Goal: Transaction & Acquisition: Purchase product/service

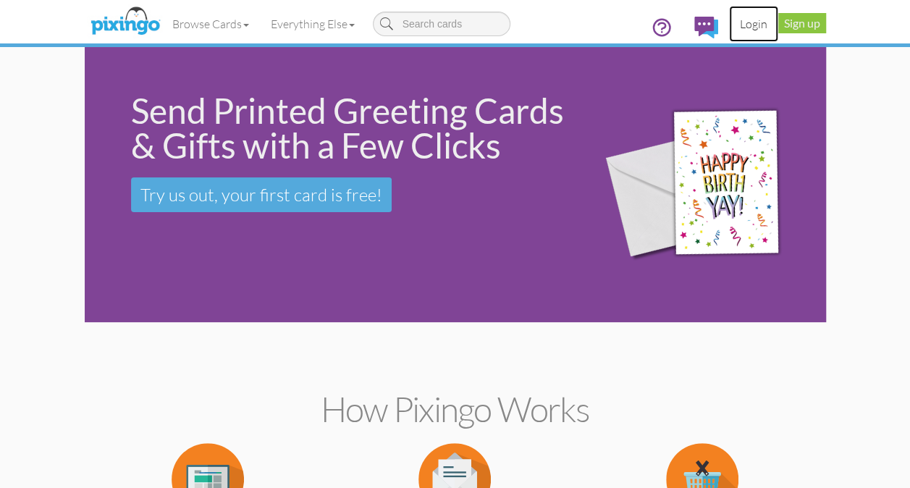
click at [754, 25] on link "Login" at bounding box center [753, 24] width 49 height 36
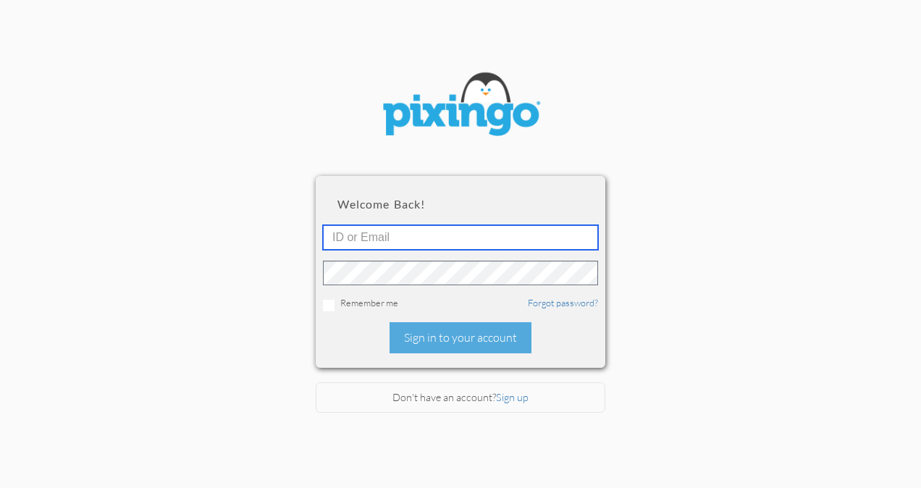
type input "5725"
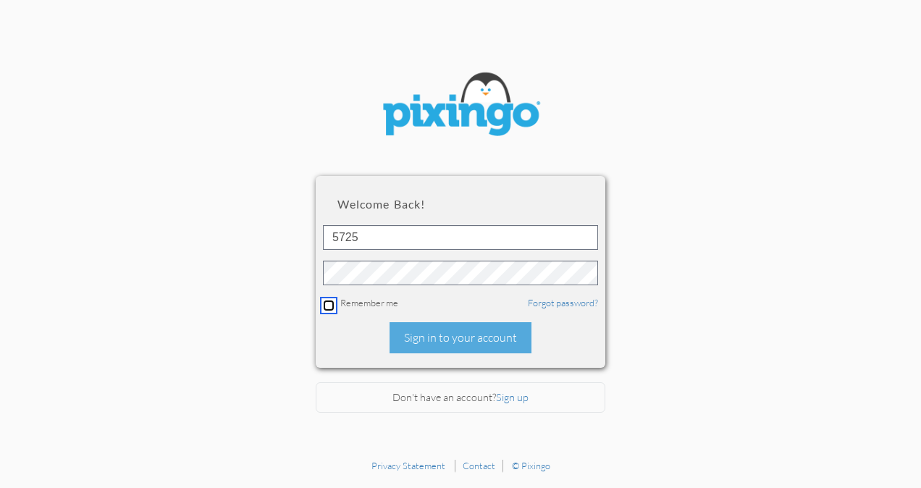
click at [329, 302] on input "checkbox" at bounding box center [329, 306] width 12 height 12
checkbox input "true"
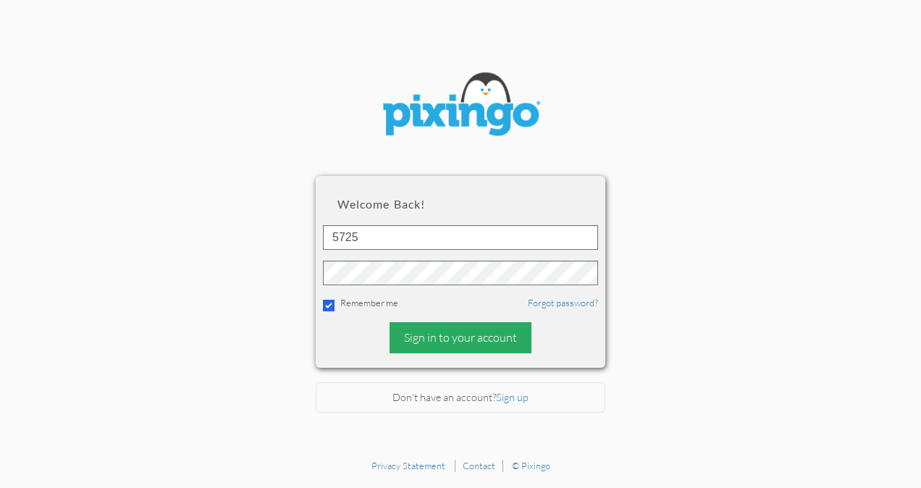
click at [435, 335] on div "Sign in to your account" at bounding box center [461, 337] width 142 height 31
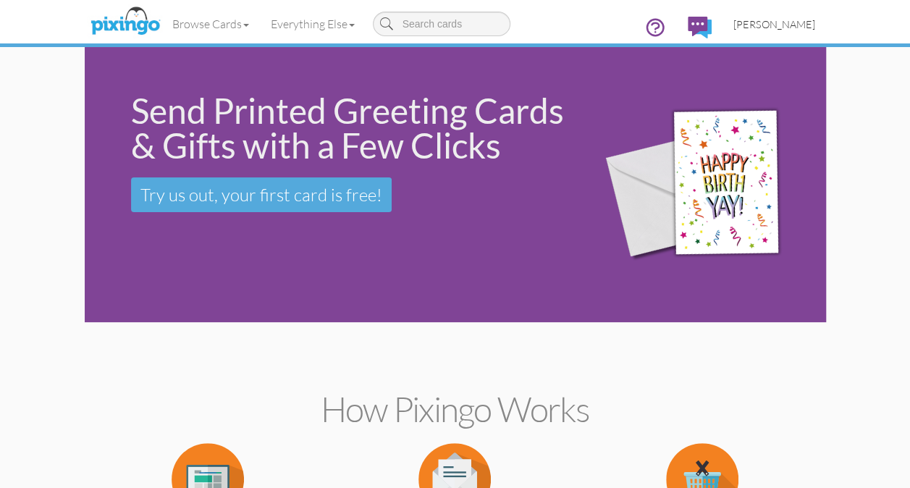
click at [782, 23] on span "[PERSON_NAME]" at bounding box center [774, 24] width 82 height 12
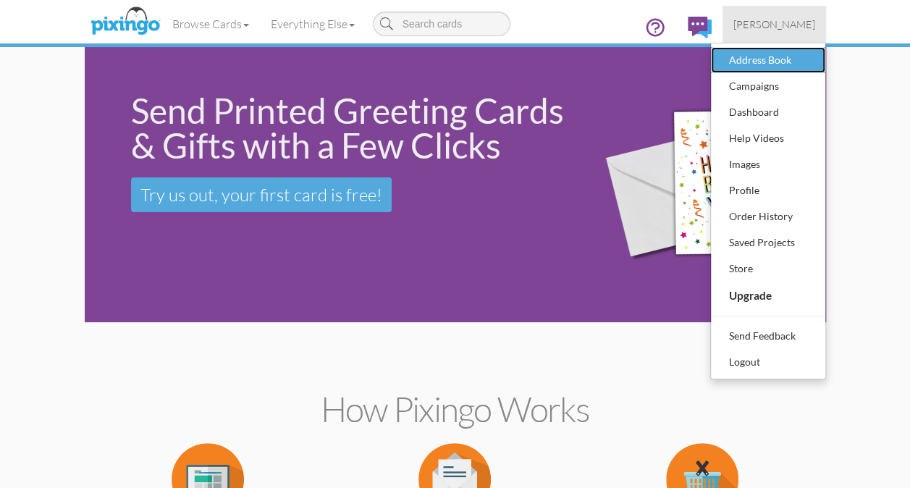
click at [764, 55] on div "Address Book" at bounding box center [768, 60] width 85 height 22
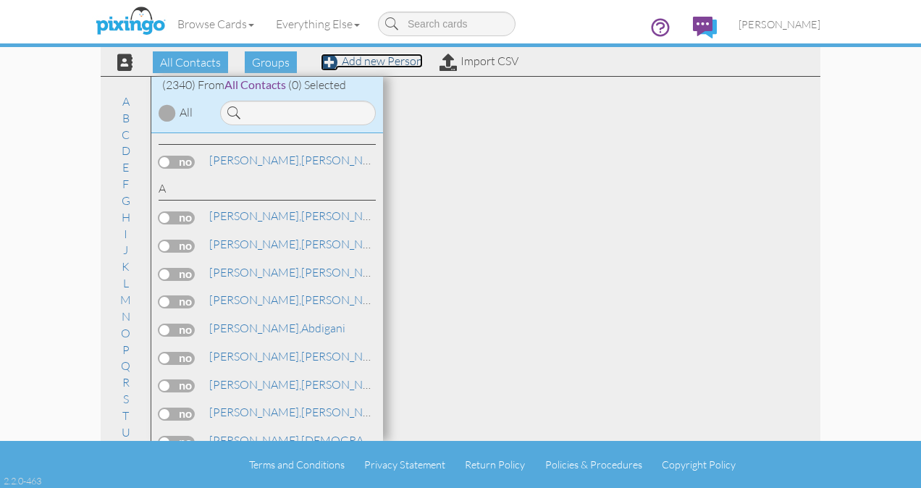
click at [391, 62] on link "Add new Person" at bounding box center [372, 61] width 102 height 14
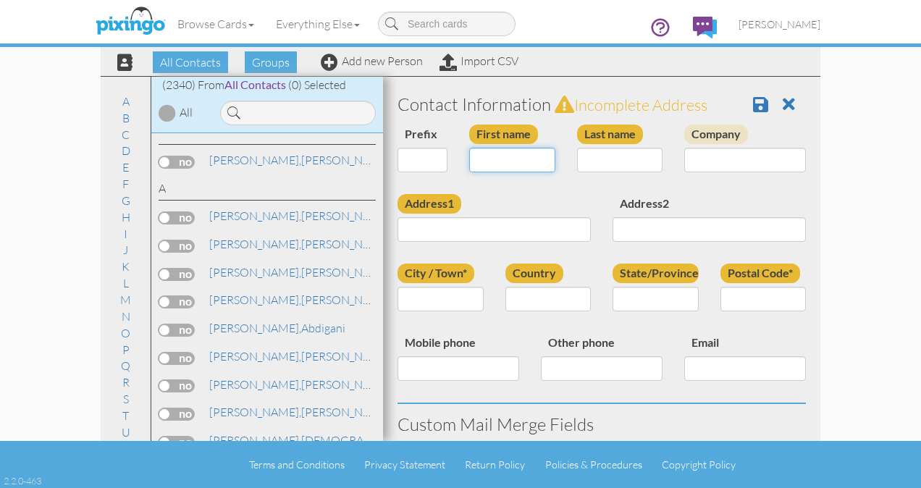
click at [476, 160] on input "First name" at bounding box center [512, 160] width 86 height 25
type input "[PERSON_NAME]"
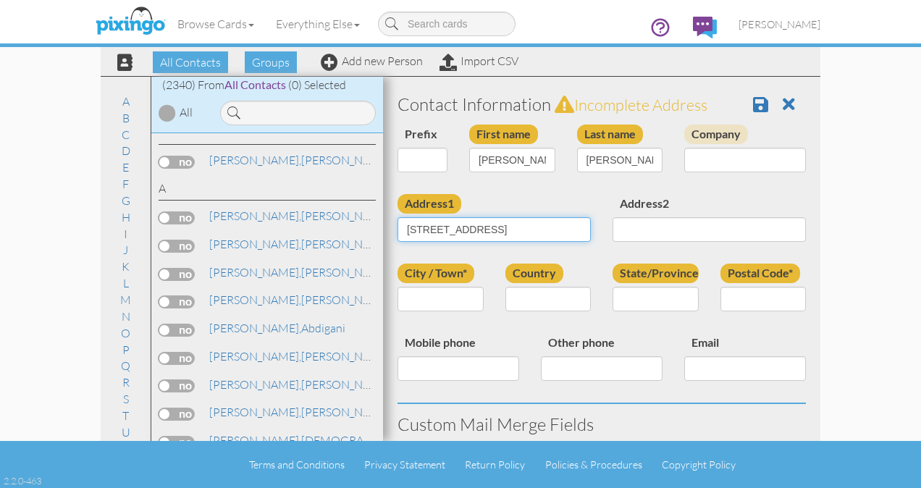
type input "[STREET_ADDRESS]"
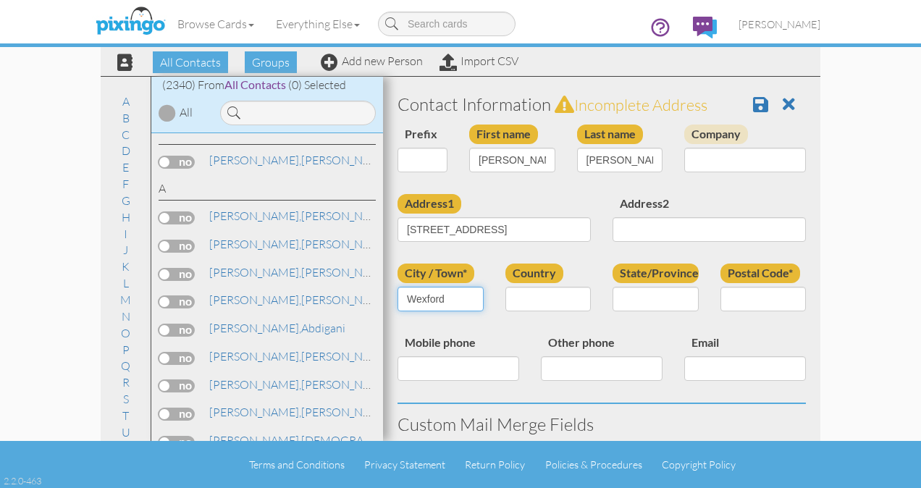
type input "Wexford"
select select "object:7862"
select select "object:8154"
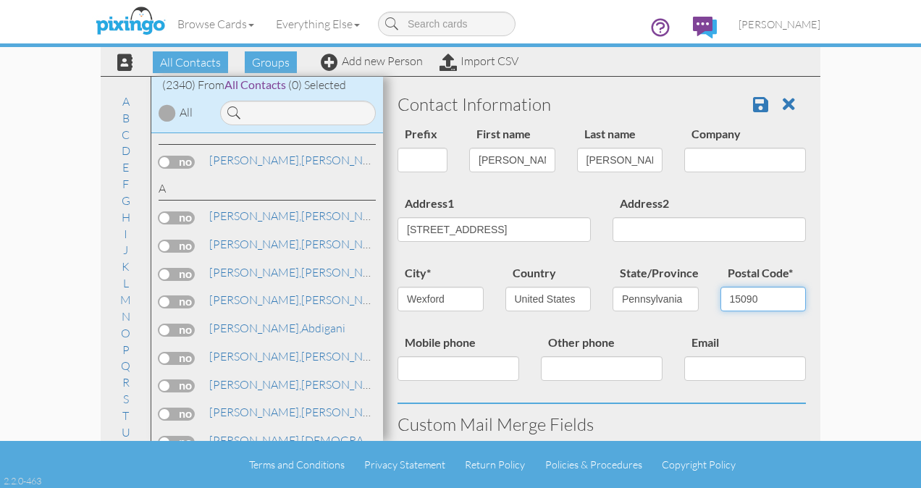
type input "15090"
click at [419, 367] on input "Mobile phone" at bounding box center [459, 368] width 122 height 25
type input "4129777343"
click at [736, 370] on input "Email" at bounding box center [745, 368] width 122 height 25
click at [707, 369] on input "Email" at bounding box center [745, 368] width 122 height 25
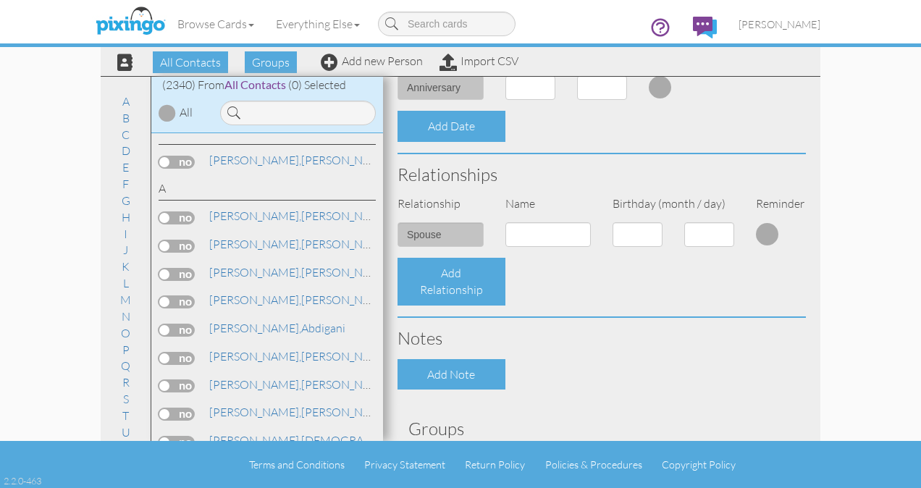
scroll to position [604, 0]
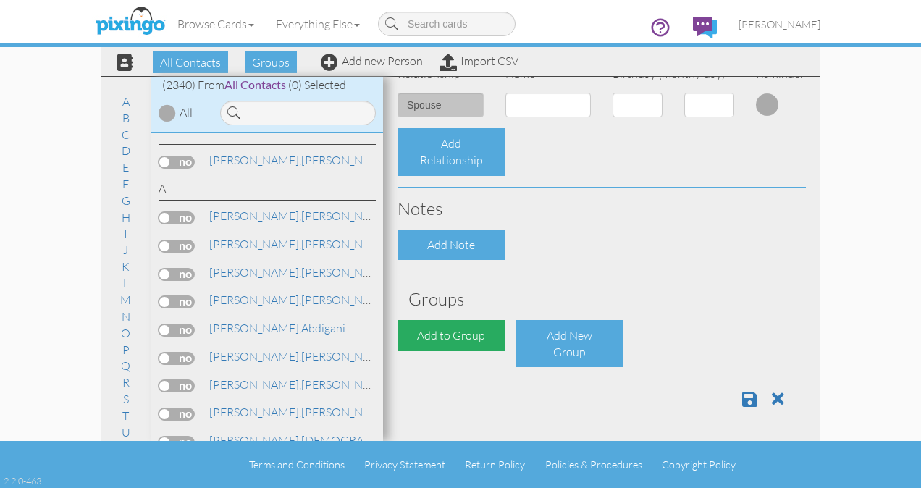
type input "[EMAIL_ADDRESS][DOMAIN_NAME]"
click at [468, 336] on div "Add to Group" at bounding box center [452, 335] width 108 height 31
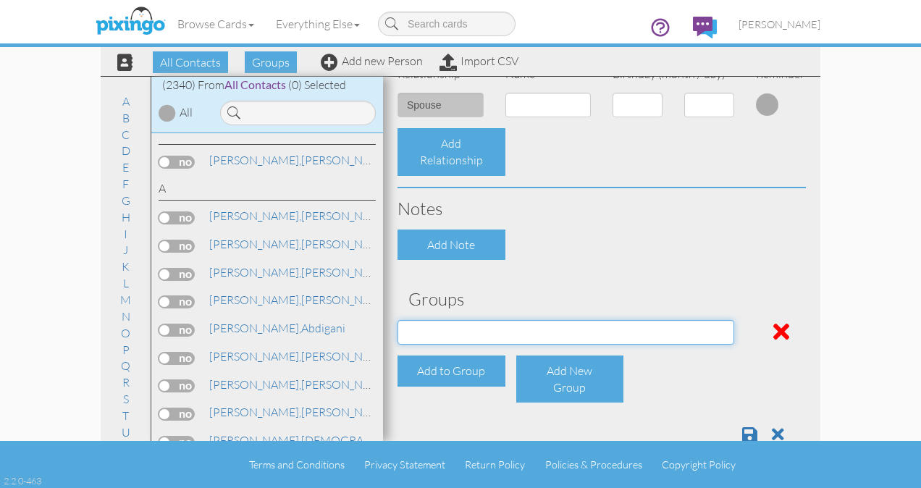
click at [468, 336] on select "All Clients [DATE] 03:17:00 PM NACFABOY [DATE] 03:24:53 PM" at bounding box center [566, 332] width 337 height 25
select select "object:8171"
click at [398, 320] on select "All Clients [DATE] 03:17:00 PM NACFABOY [DATE] 03:24:53 PM" at bounding box center [566, 332] width 337 height 25
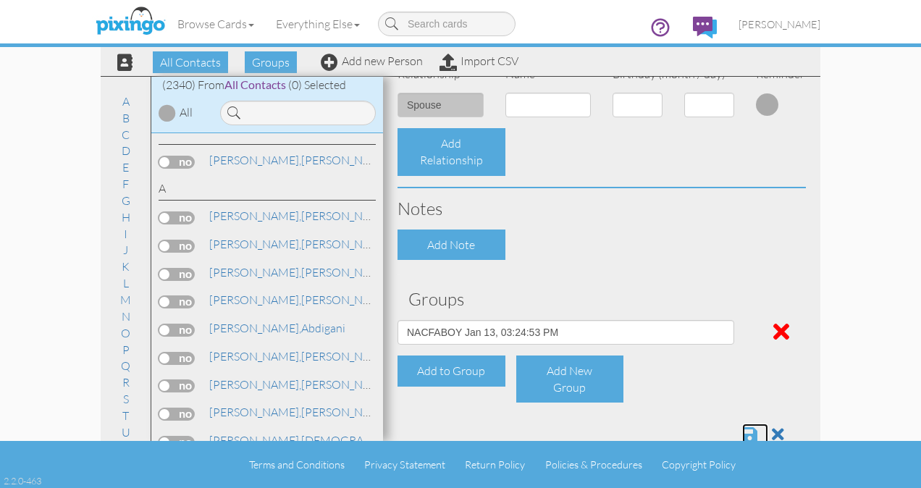
click at [742, 430] on span at bounding box center [749, 434] width 15 height 17
click at [801, 24] on span "[PERSON_NAME]" at bounding box center [780, 24] width 82 height 12
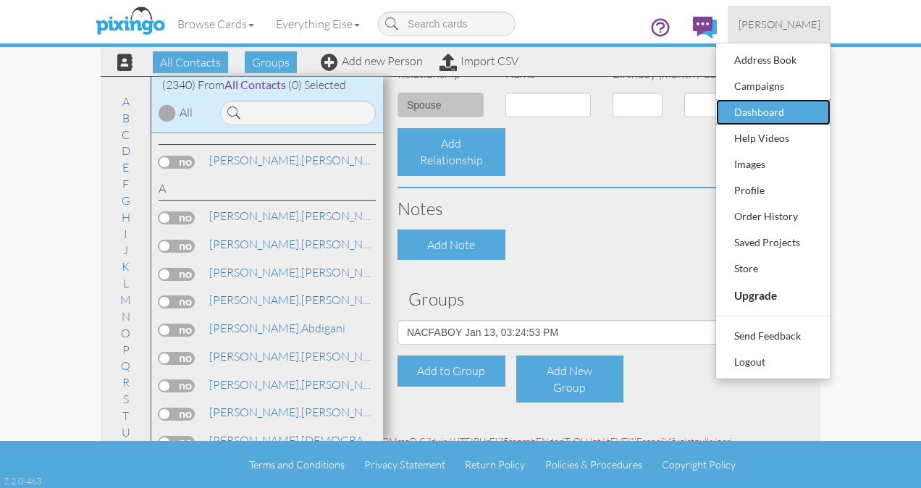
click at [764, 108] on div "Dashboard" at bounding box center [773, 112] width 85 height 22
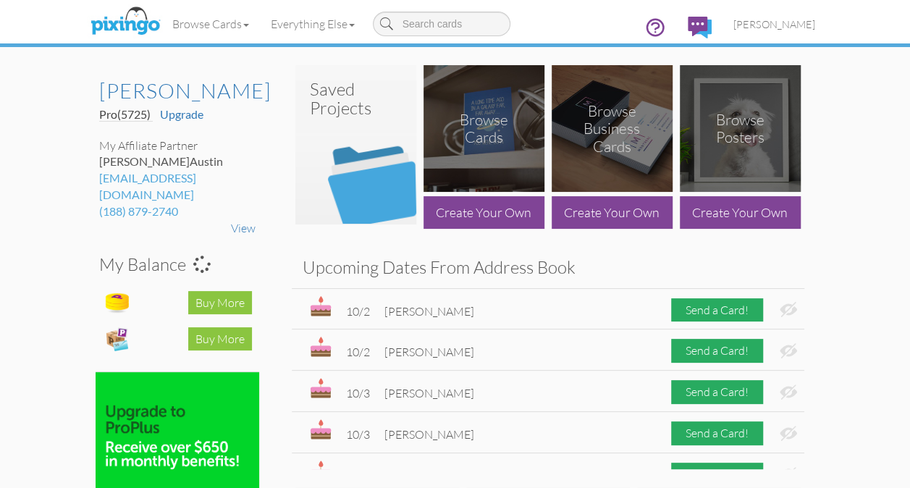
click at [361, 127] on img at bounding box center [355, 152] width 121 height 144
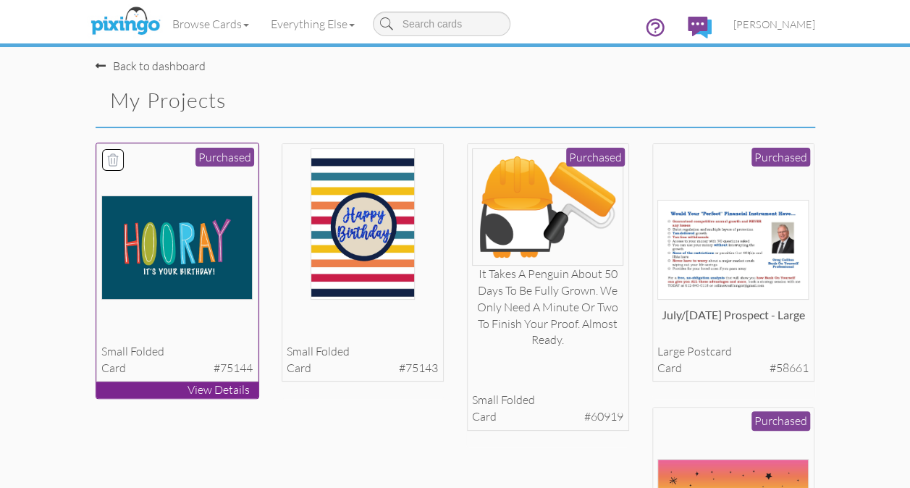
click at [184, 267] on img at bounding box center [176, 248] width 151 height 104
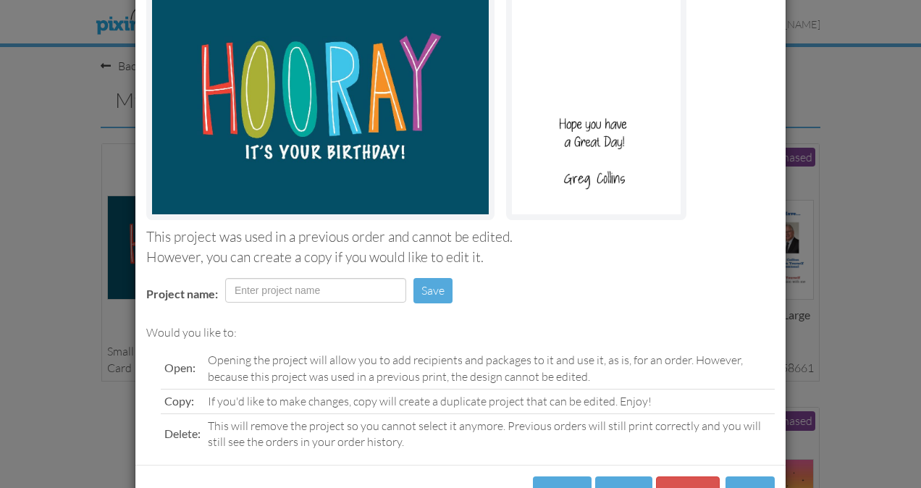
scroll to position [188, 0]
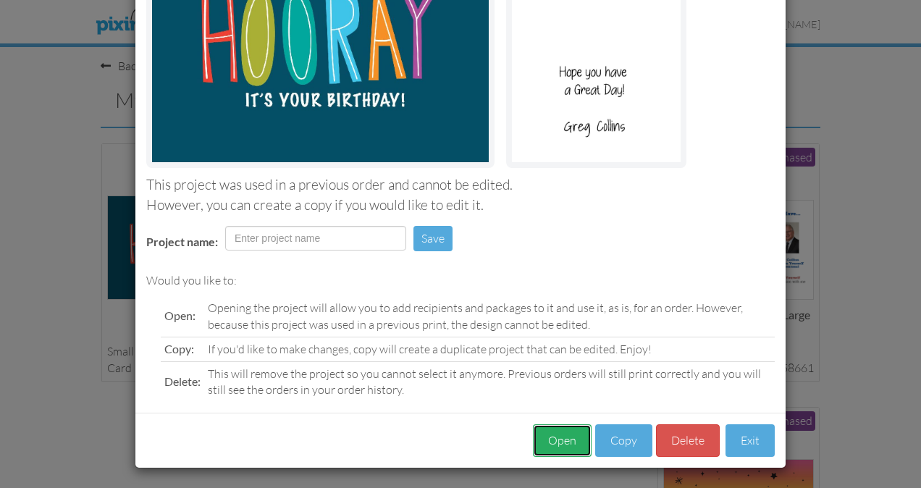
click at [551, 447] on button "Open" at bounding box center [562, 440] width 59 height 33
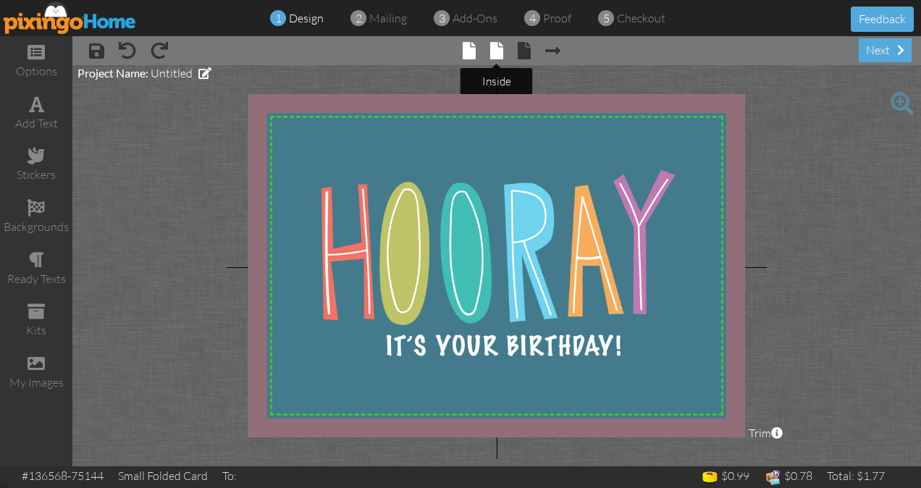
click at [493, 51] on span at bounding box center [496, 50] width 13 height 17
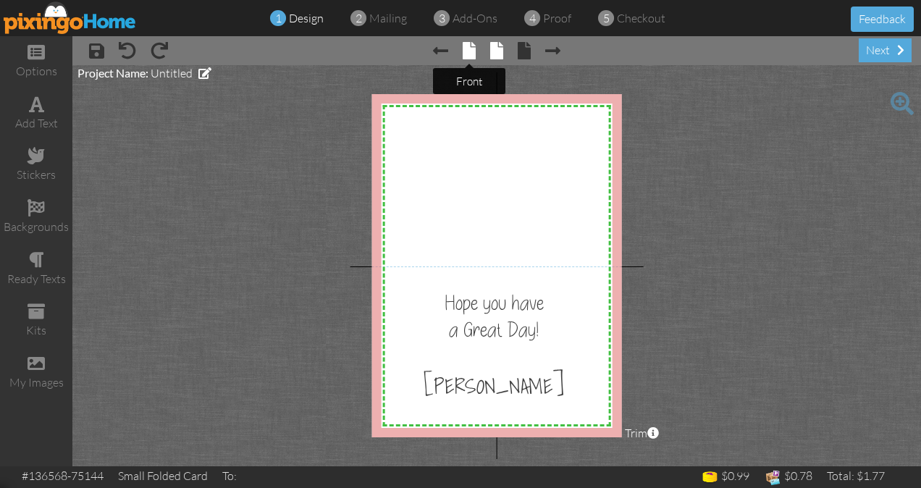
click at [463, 52] on span at bounding box center [469, 50] width 13 height 17
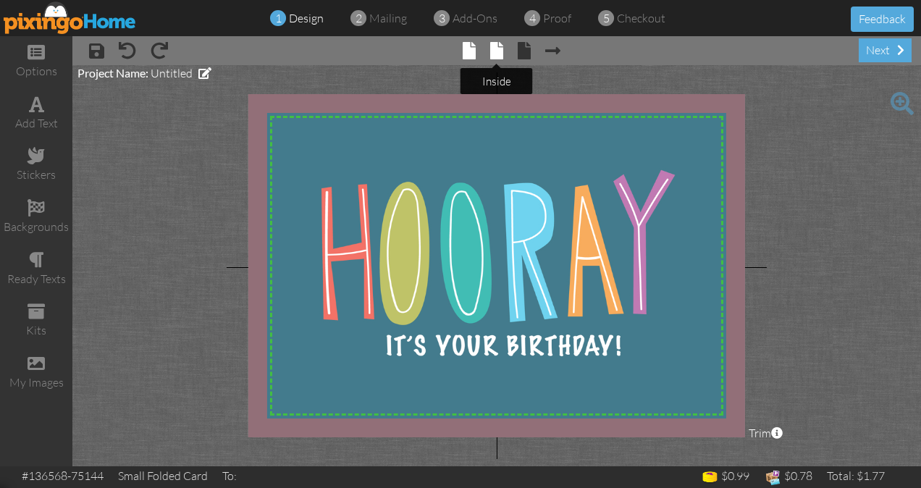
click at [495, 50] on span at bounding box center [496, 50] width 13 height 17
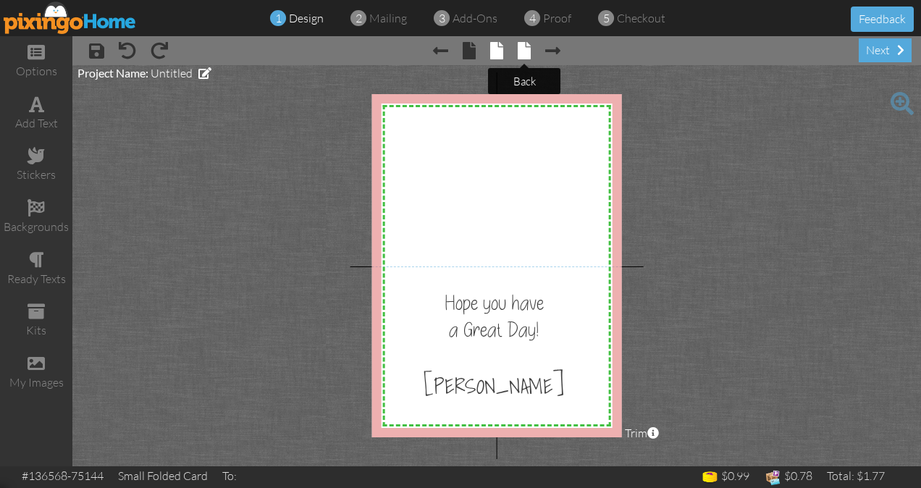
click at [529, 51] on span at bounding box center [524, 50] width 13 height 17
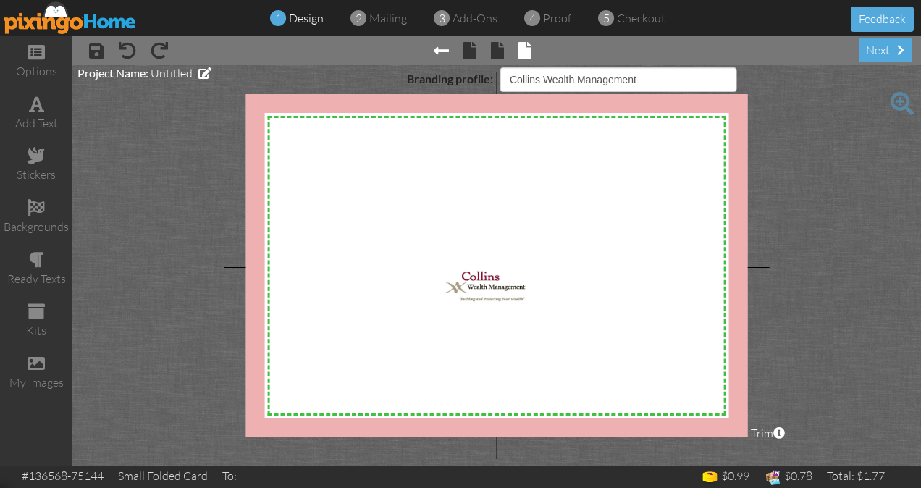
select select "object:9320"
click at [436, 52] on span at bounding box center [441, 50] width 15 height 17
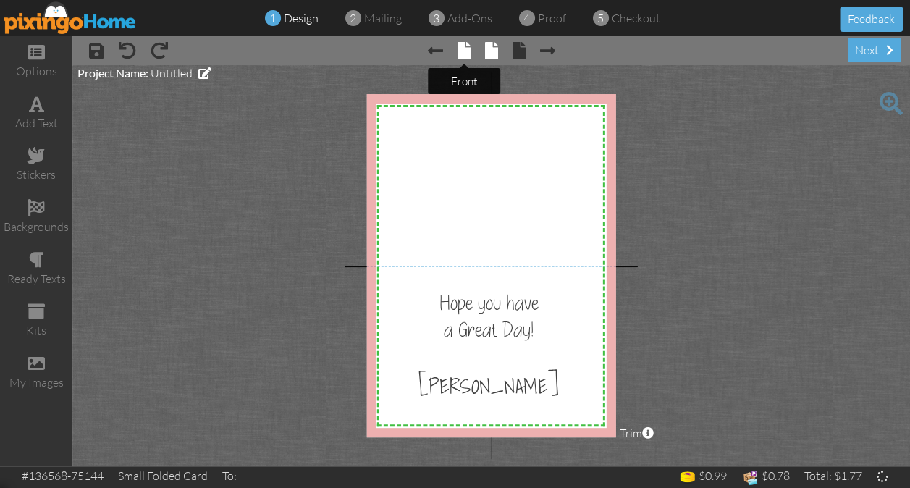
click at [458, 55] on span "× front" at bounding box center [457, 49] width 28 height 23
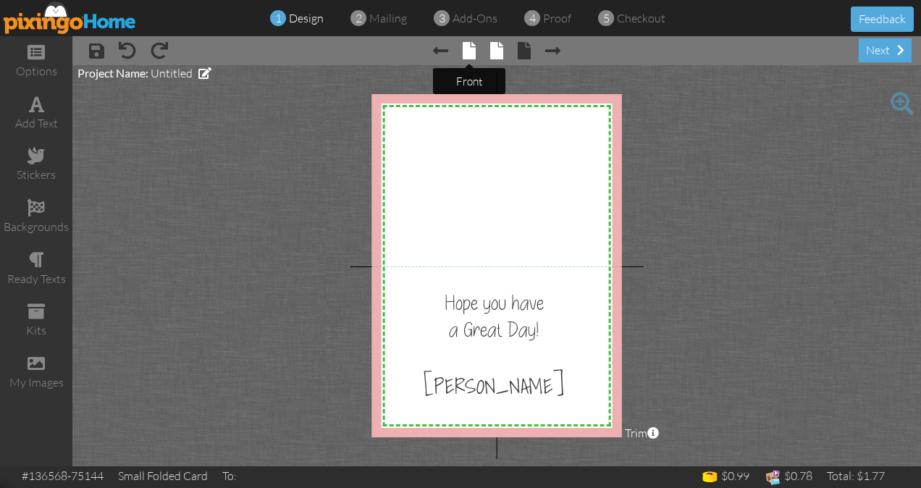
click at [468, 50] on span at bounding box center [469, 50] width 13 height 17
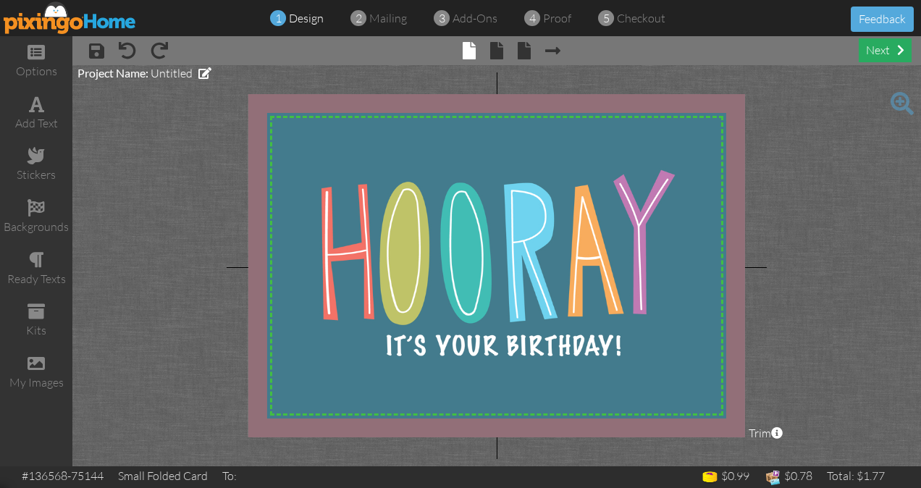
click at [873, 53] on div "next" at bounding box center [885, 50] width 53 height 24
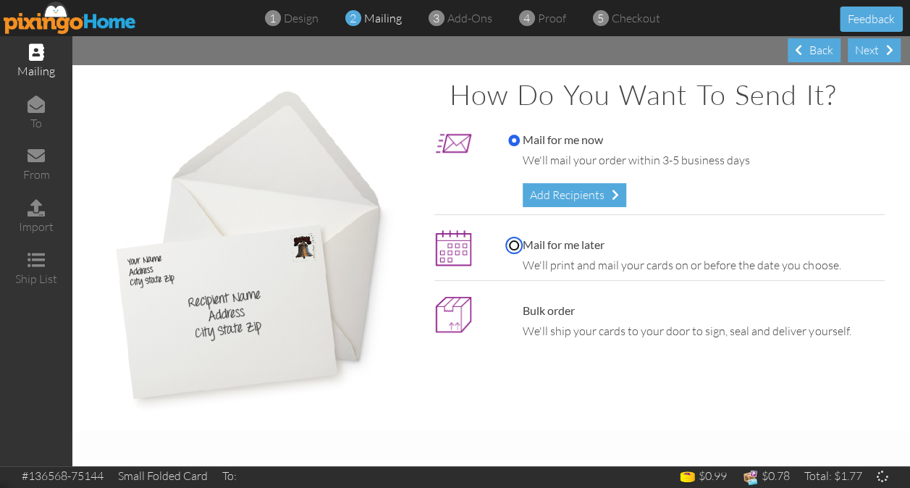
click at [514, 240] on input "Mail for me later" at bounding box center [514, 246] width 12 height 12
radio input "true"
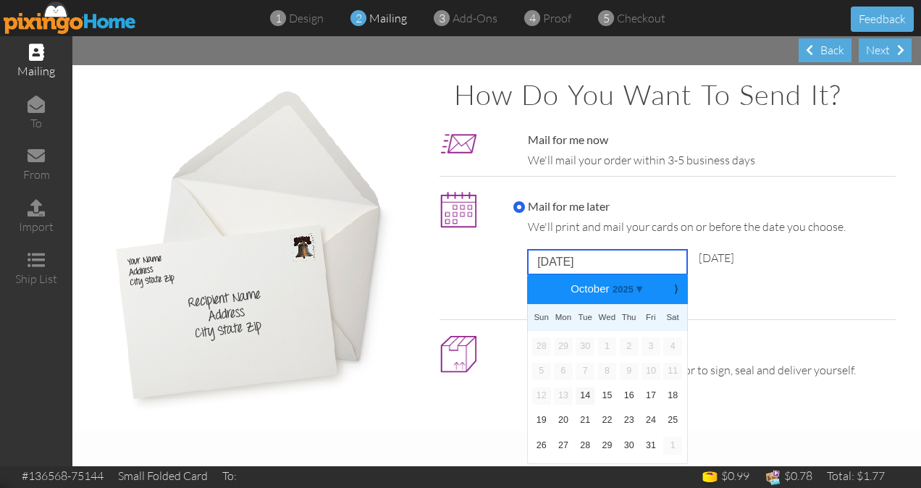
click at [559, 265] on input "[DATE]" at bounding box center [607, 262] width 159 height 25
click at [608, 445] on link "29" at bounding box center [606, 445] width 19 height 17
type input "[DATE]"
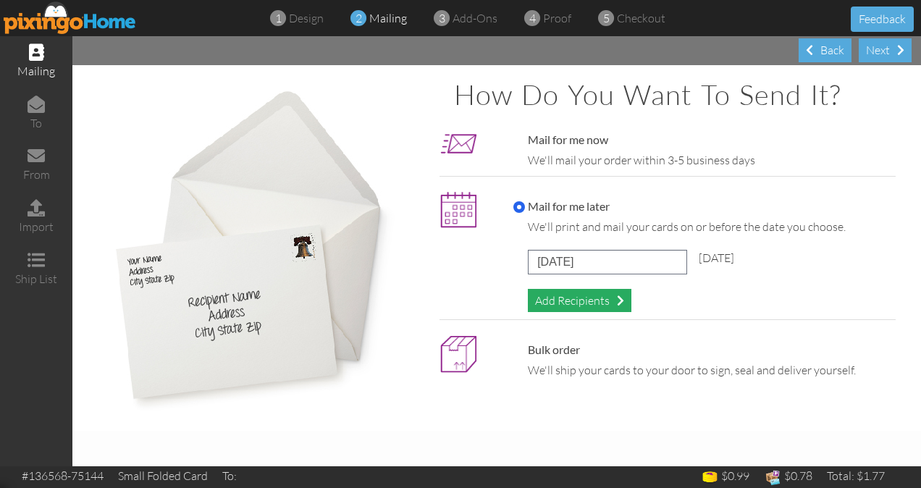
click at [586, 301] on div "Add Recipients" at bounding box center [580, 301] width 104 height 24
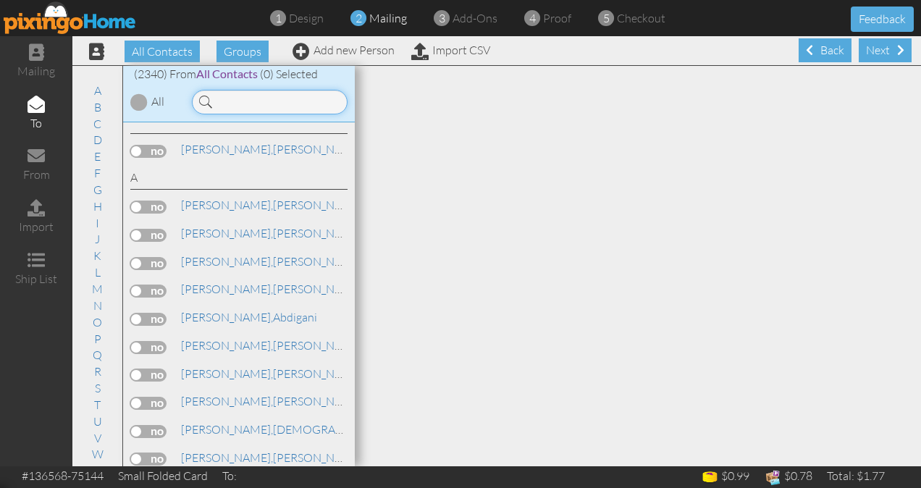
click at [265, 101] on input at bounding box center [270, 102] width 156 height 25
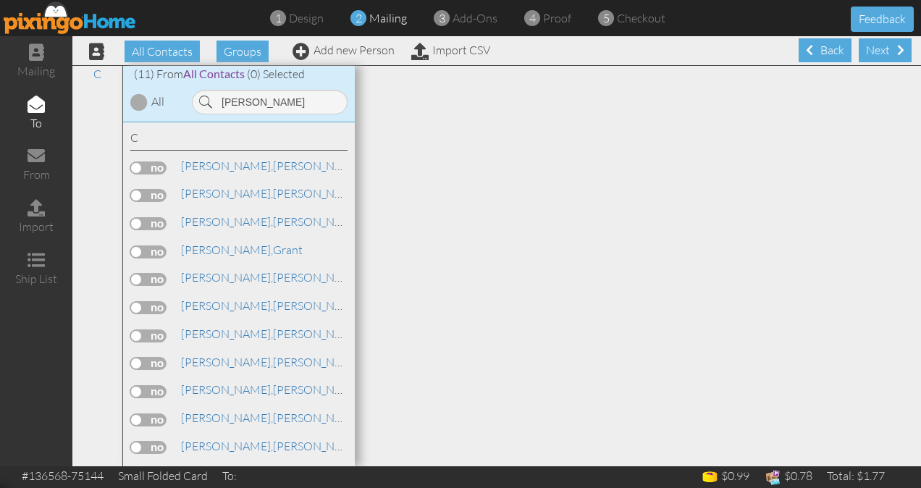
click at [148, 161] on label at bounding box center [148, 167] width 36 height 13
click at [0, 0] on input "checkbox" at bounding box center [0, 0] width 0 height 0
click at [264, 101] on input "[PERSON_NAME]" at bounding box center [270, 102] width 156 height 25
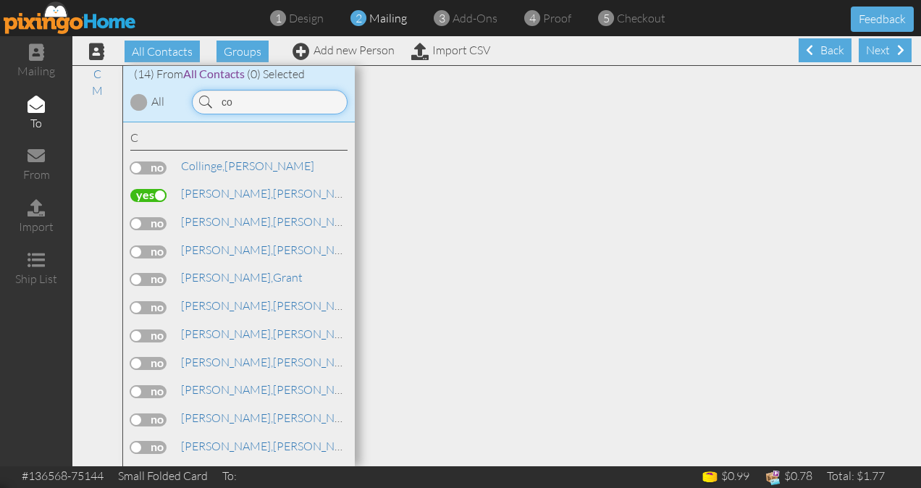
type input "c"
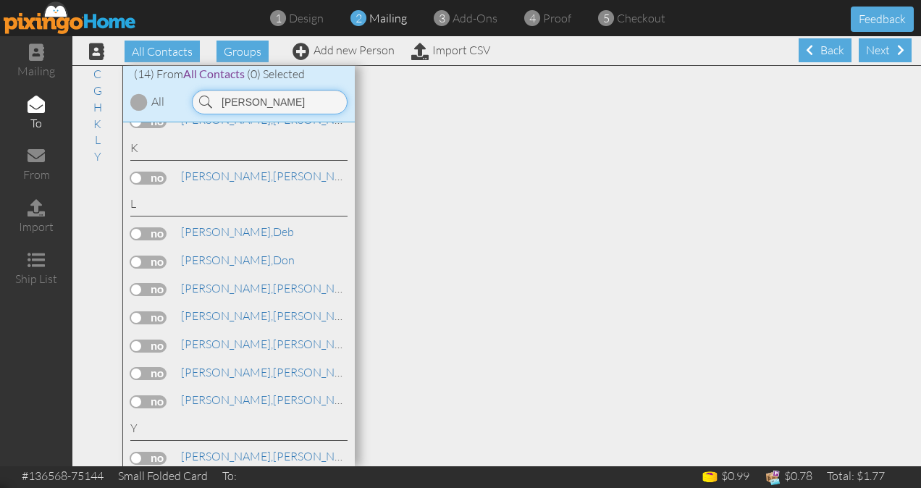
scroll to position [219, 0]
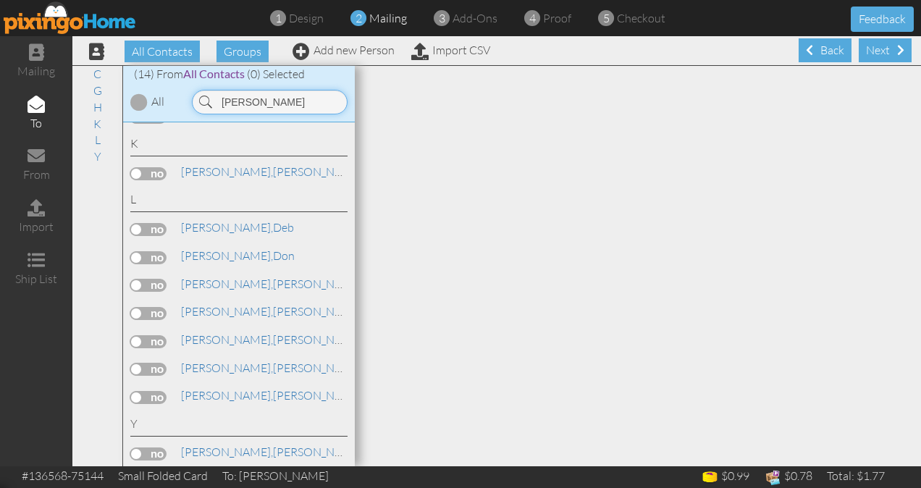
type input "[PERSON_NAME]"
click at [151, 391] on label at bounding box center [148, 397] width 36 height 13
click at [0, 0] on input "checkbox" at bounding box center [0, 0] width 0 height 0
click at [860, 49] on div "Next" at bounding box center [885, 50] width 53 height 24
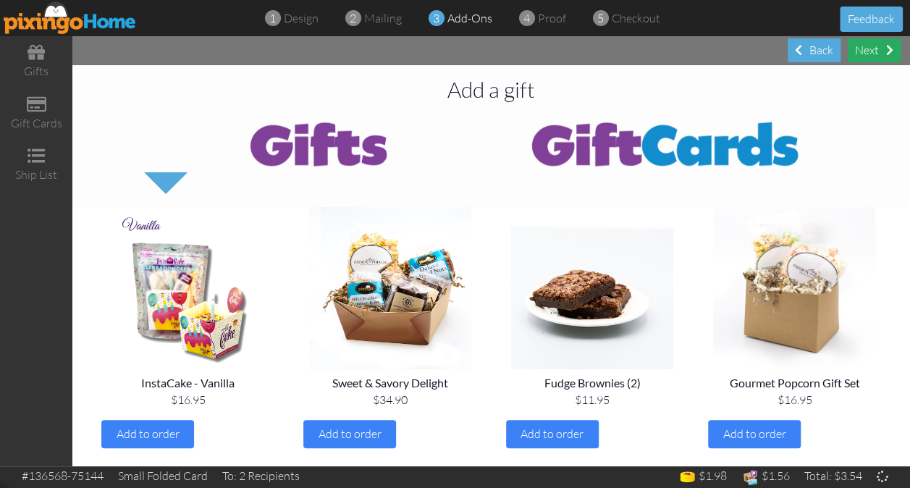
click at [872, 56] on div "Next" at bounding box center [874, 50] width 53 height 24
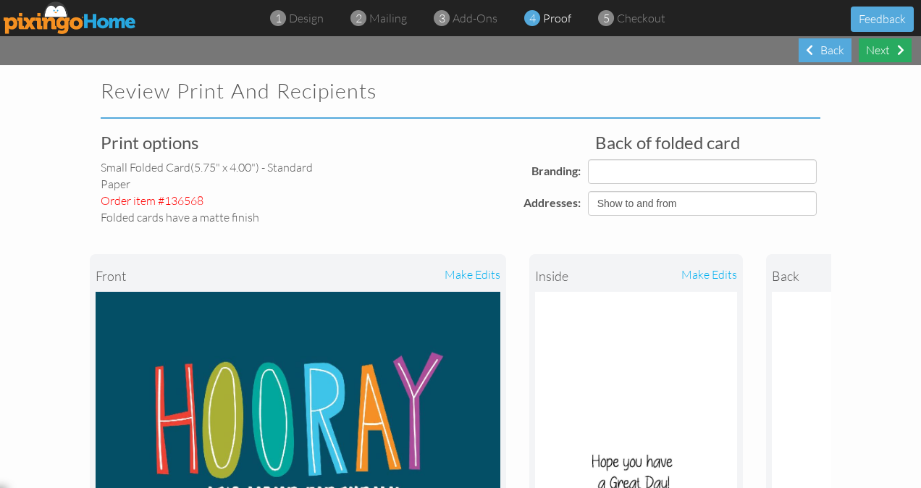
select select "object:19192"
select select "object:19194"
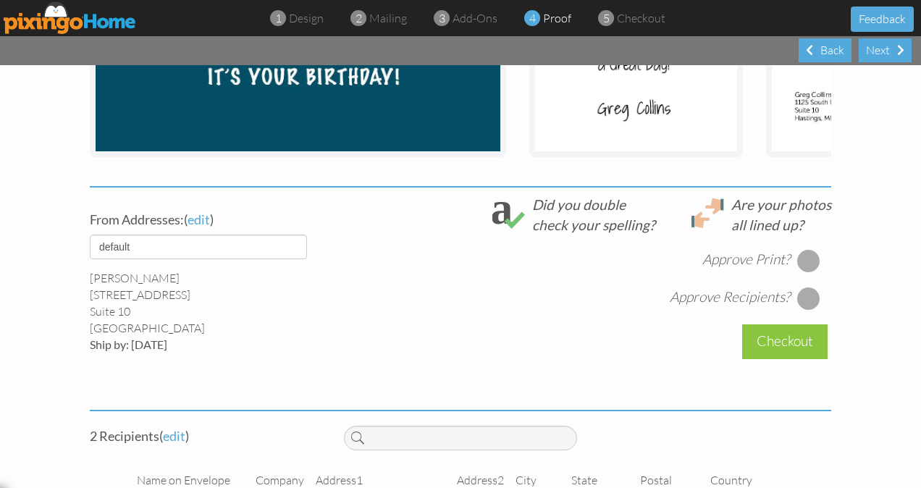
scroll to position [423, 0]
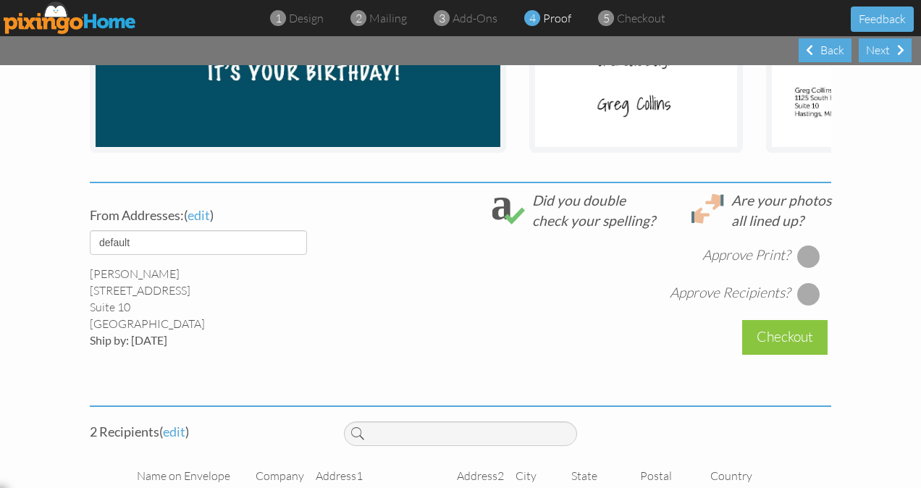
click at [803, 264] on div at bounding box center [808, 256] width 23 height 23
click at [807, 303] on div at bounding box center [808, 293] width 23 height 23
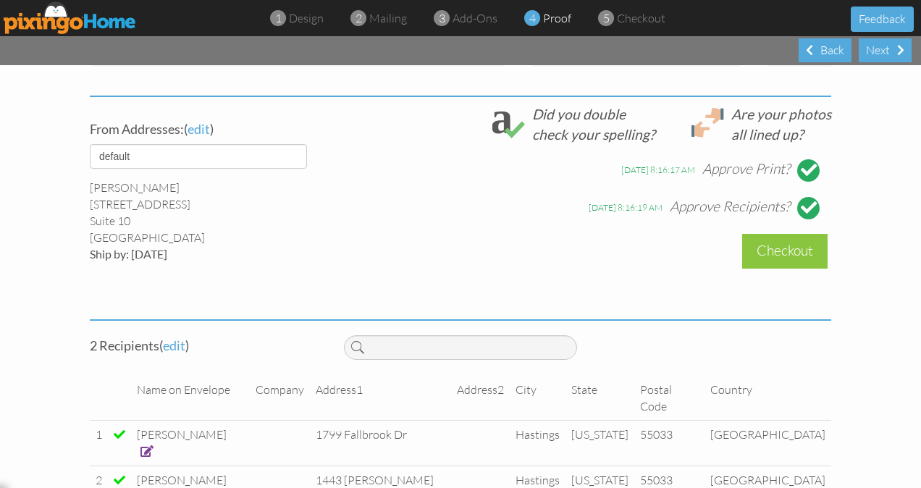
scroll to position [510, 0]
click at [792, 255] on div "Checkout" at bounding box center [784, 250] width 85 height 34
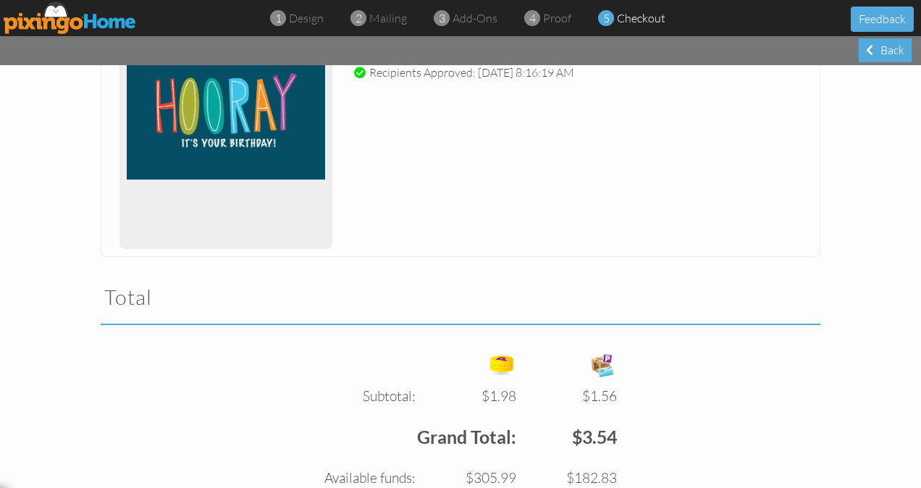
scroll to position [430, 0]
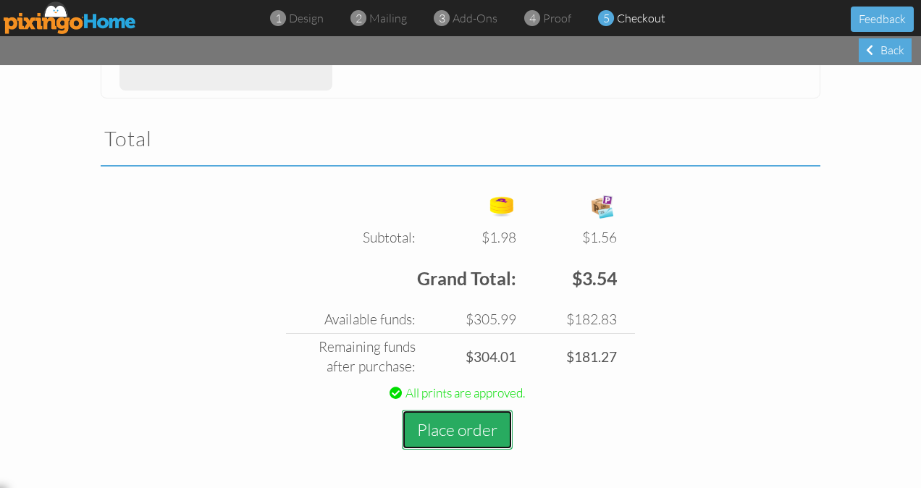
click at [449, 426] on button "Place order" at bounding box center [457, 430] width 111 height 40
